Goal: Transaction & Acquisition: Subscribe to service/newsletter

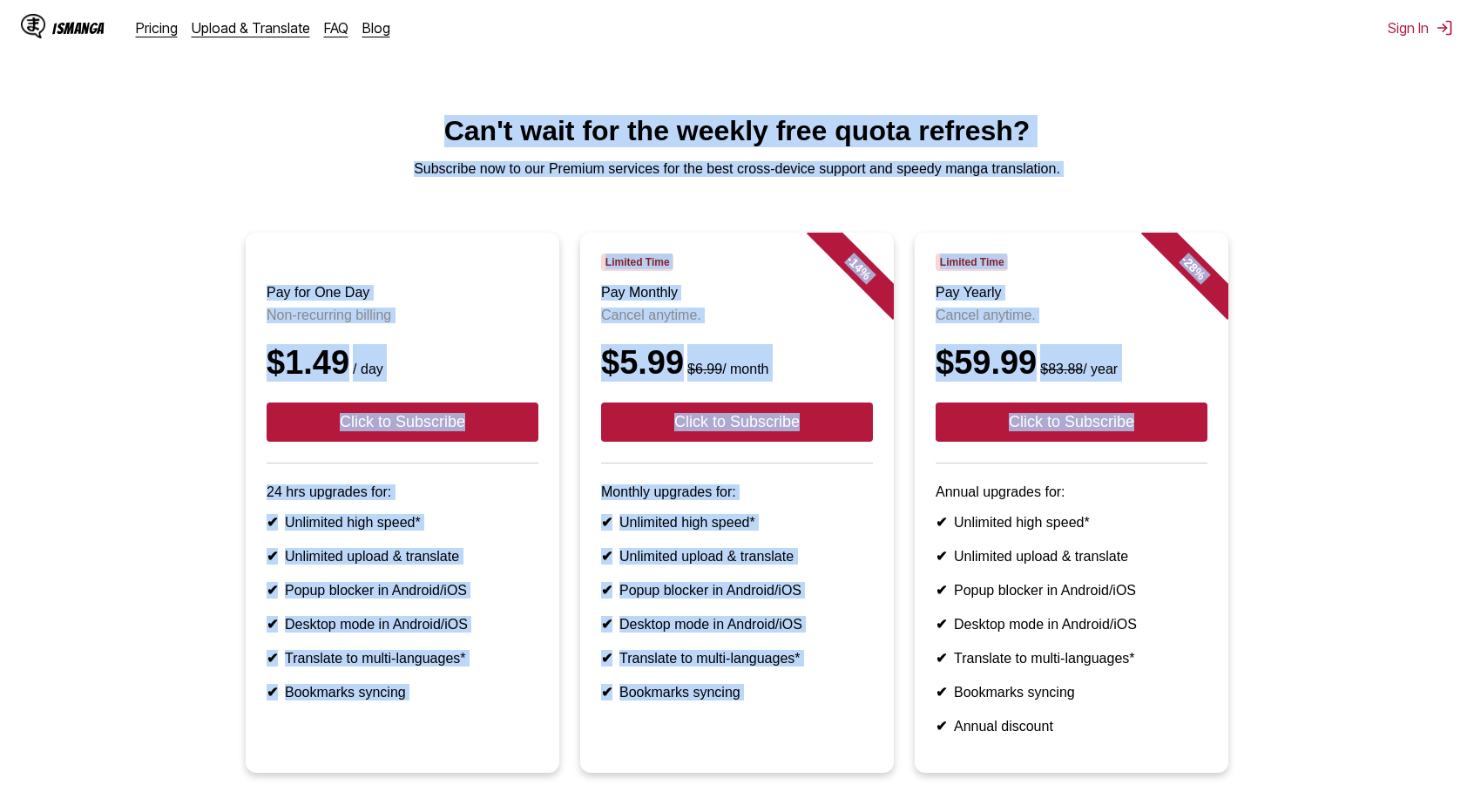
drag, startPoint x: 1375, startPoint y: 425, endPoint x: 216, endPoint y: 88, distance: 1207.0
click at [216, 88] on html "IsManga Pricing Upload & Translate FAQ Blog Sign In Pricing Upload & Translate …" at bounding box center [737, 517] width 1474 height 1035
click at [220, 95] on html "IsManga Pricing Upload & Translate FAQ Blog Sign In Pricing Upload & Translate …" at bounding box center [737, 517] width 1474 height 1035
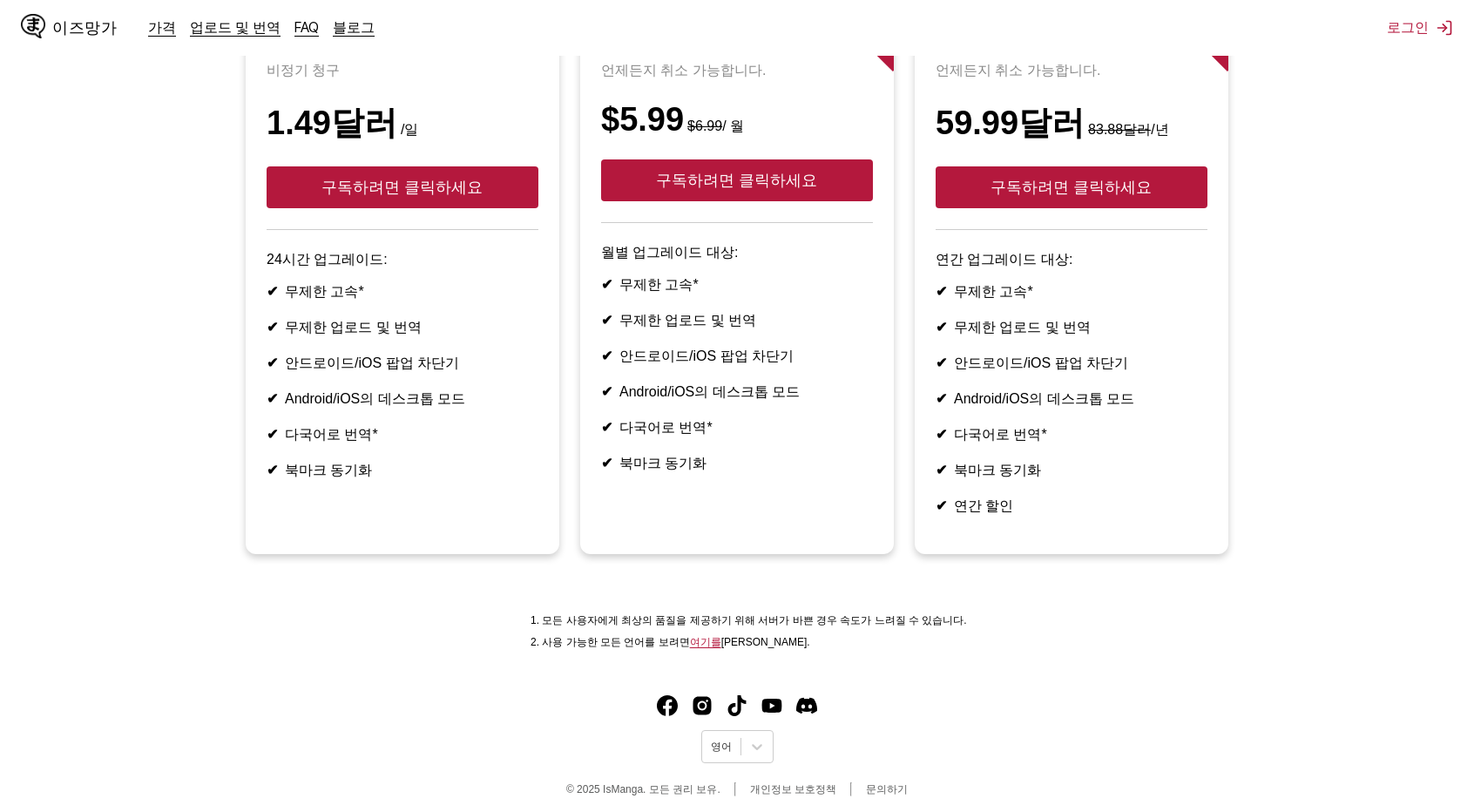
scroll to position [262, 0]
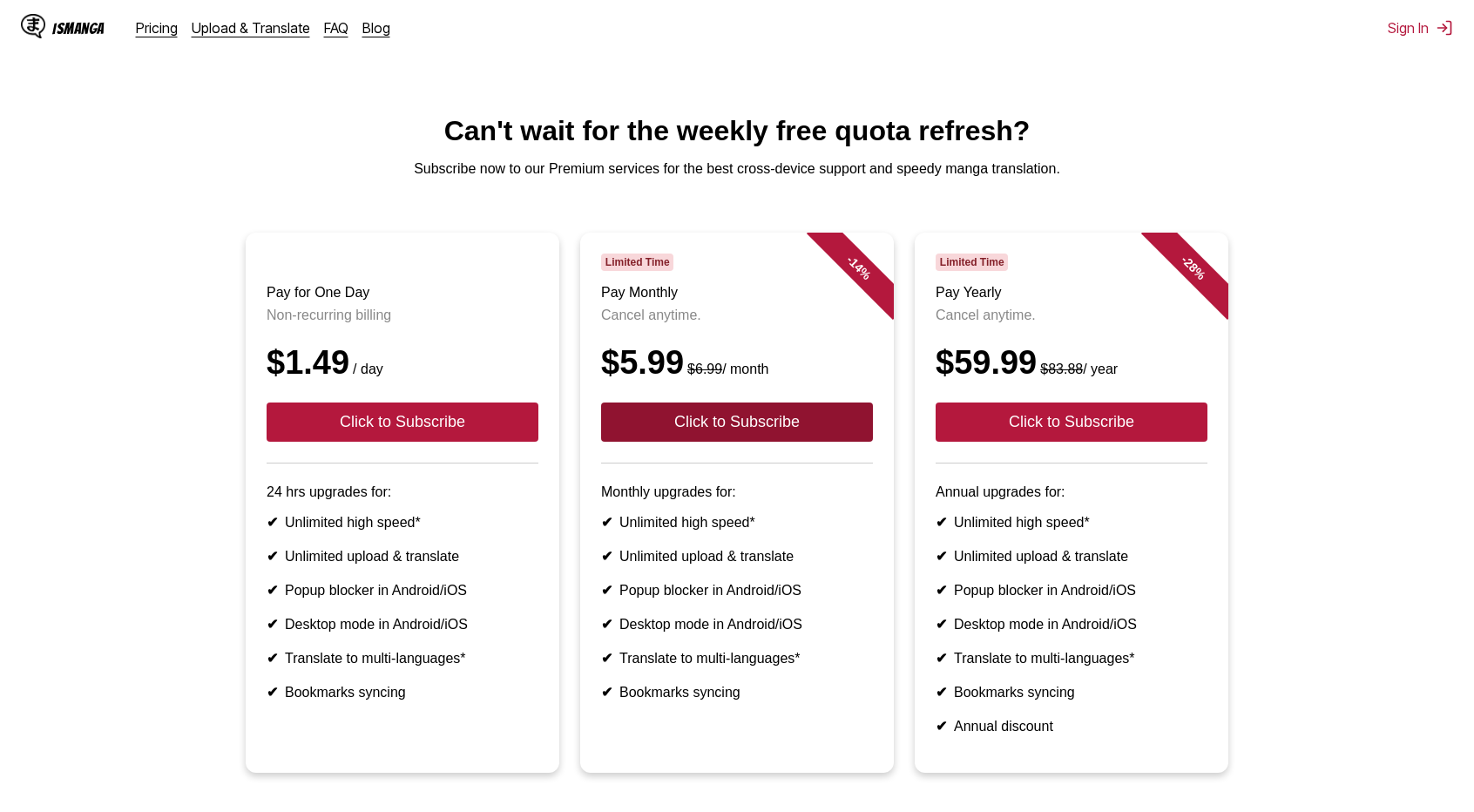
click at [800, 438] on button "Click to Subscribe" at bounding box center [737, 422] width 272 height 39
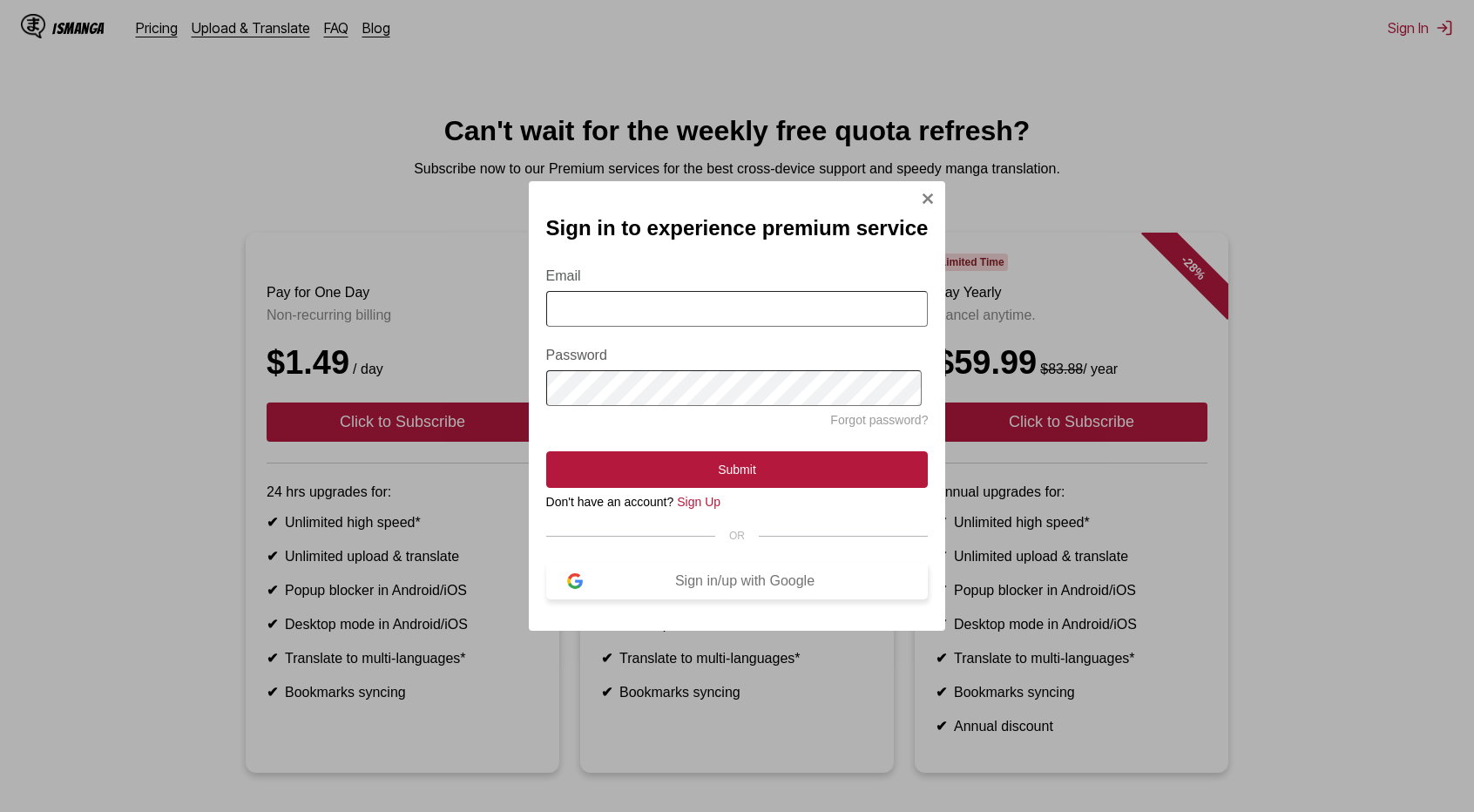
click at [701, 597] on button "Sign in/up with Google" at bounding box center [737, 581] width 382 height 37
